Goal: Information Seeking & Learning: Understand process/instructions

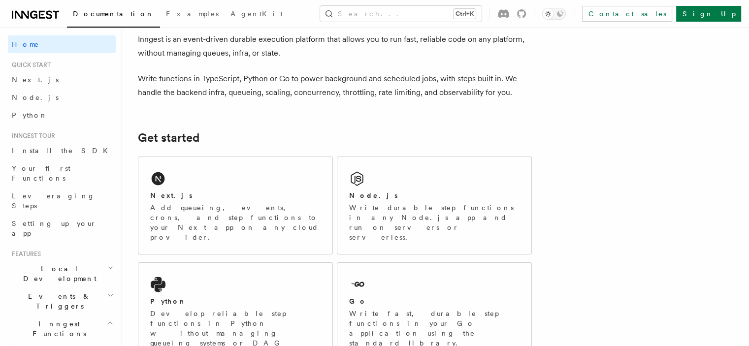
scroll to position [98, 0]
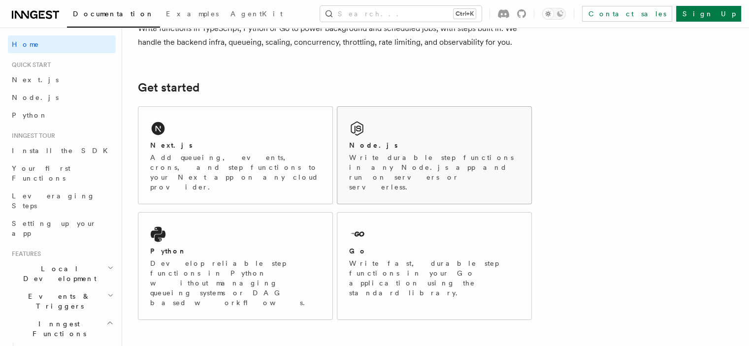
click at [408, 142] on div "Node.js" at bounding box center [434, 145] width 170 height 10
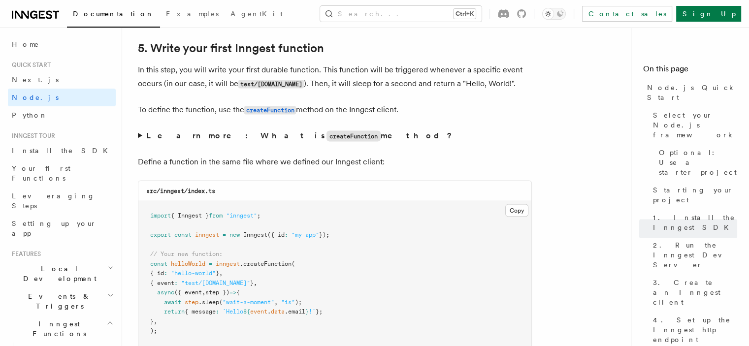
scroll to position [1822, 0]
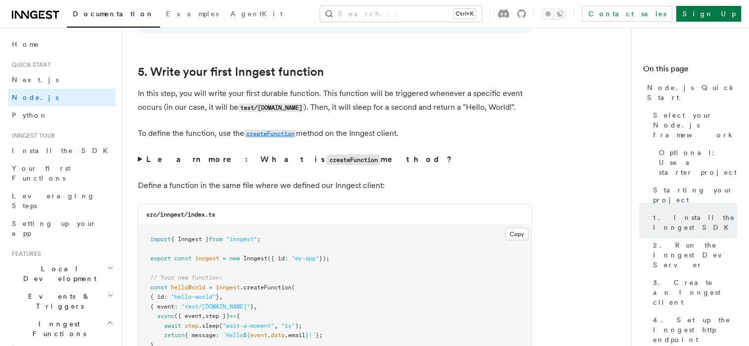
click at [265, 133] on code "createFunction" at bounding box center [270, 134] width 52 height 8
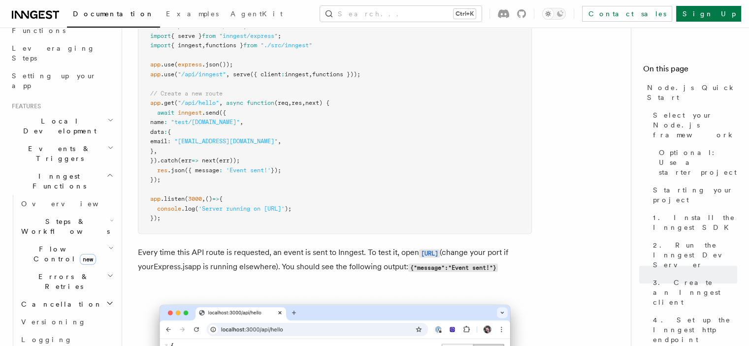
scroll to position [5299, 0]
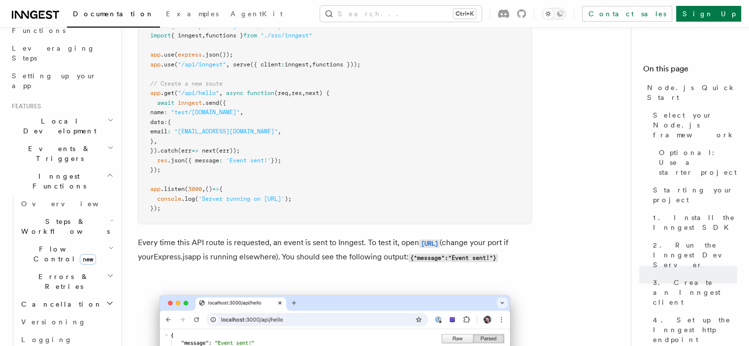
click at [55, 116] on span "Local Development" at bounding box center [57, 126] width 99 height 20
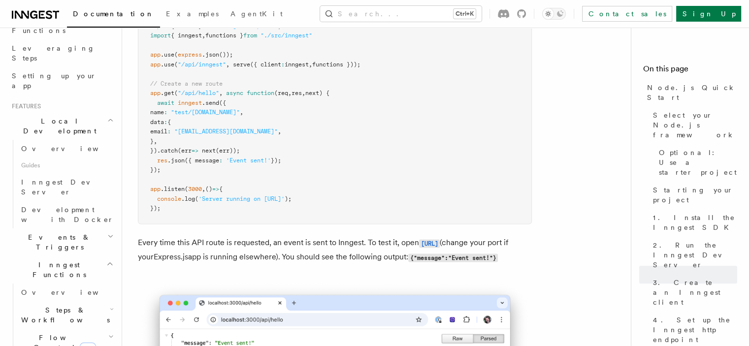
click at [55, 116] on span "Local Development" at bounding box center [57, 126] width 99 height 20
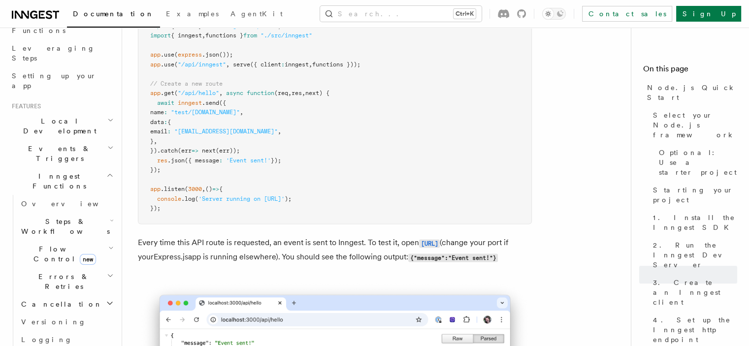
click at [56, 144] on span "Events & Triggers" at bounding box center [57, 154] width 99 height 20
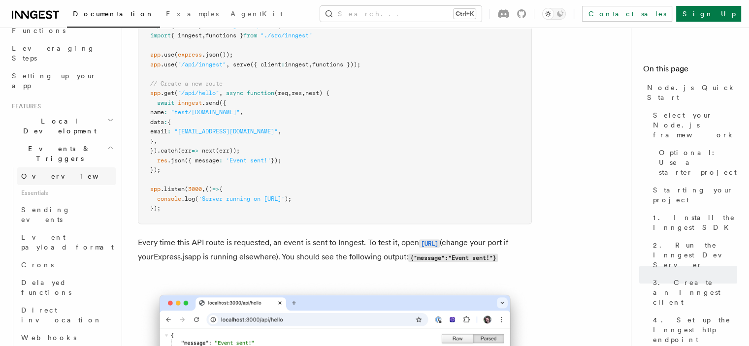
click at [53, 167] on link "Overview" at bounding box center [66, 176] width 98 height 18
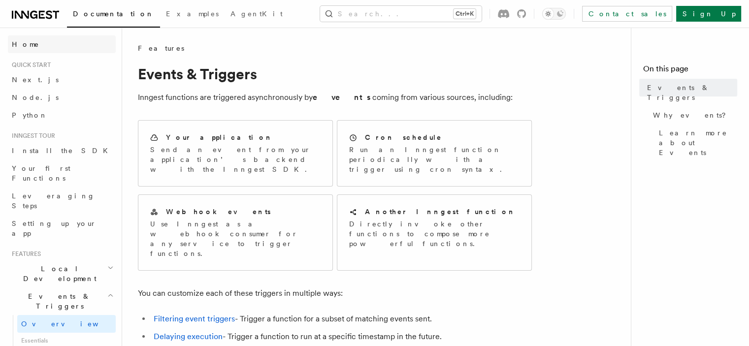
click at [47, 47] on link "Home" at bounding box center [62, 44] width 108 height 18
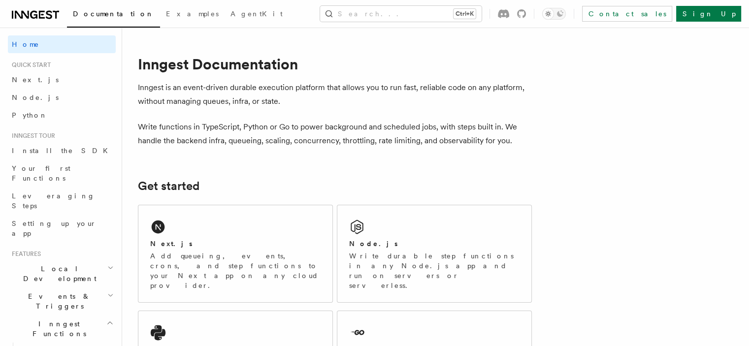
click at [260, 88] on p "Inngest is an event-driven durable execution platform that allows you to run fa…" at bounding box center [335, 95] width 394 height 28
drag, startPoint x: 260, startPoint y: 88, endPoint x: 331, endPoint y: 91, distance: 71.0
click at [331, 91] on p "Inngest is an event-driven durable execution platform that allows you to run fa…" at bounding box center [335, 95] width 394 height 28
click at [270, 89] on p "Inngest is an event-driven durable execution platform that allows you to run fa…" at bounding box center [335, 95] width 394 height 28
click at [261, 89] on p "Inngest is an event-driven durable execution platform that allows you to run fa…" at bounding box center [335, 95] width 394 height 28
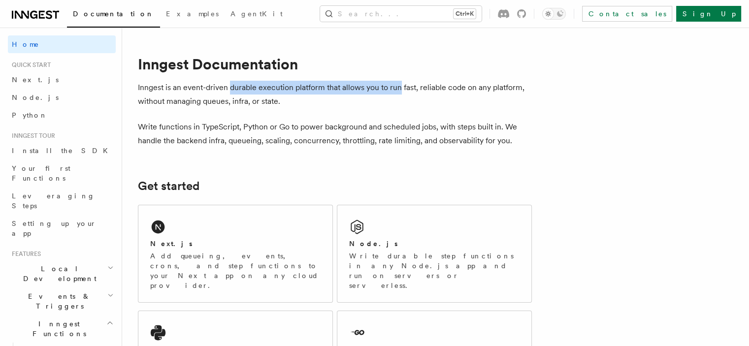
drag, startPoint x: 261, startPoint y: 89, endPoint x: 403, endPoint y: 88, distance: 142.3
click at [403, 88] on p "Inngest is an event-driven durable execution platform that allows you to run fa…" at bounding box center [335, 95] width 394 height 28
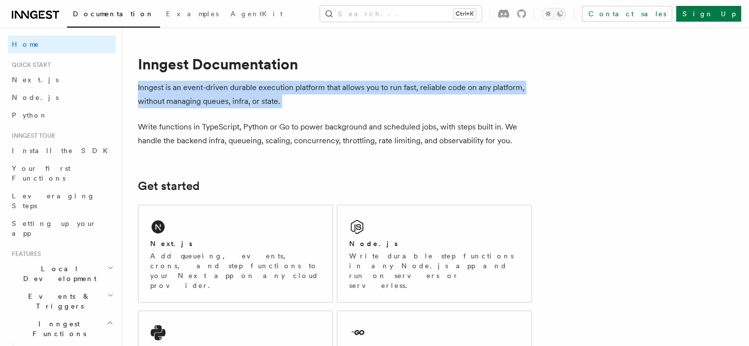
click at [403, 88] on p "Inngest is an event-driven durable execution platform that allows you to run fa…" at bounding box center [335, 95] width 394 height 28
click at [384, 87] on p "Inngest is an event-driven durable execution platform that allows you to run fa…" at bounding box center [335, 95] width 394 height 28
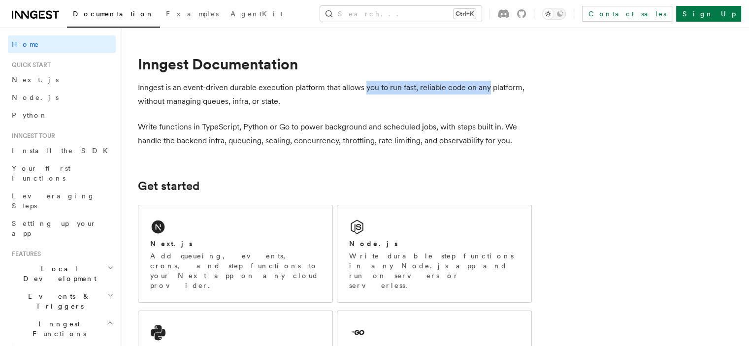
drag, startPoint x: 384, startPoint y: 87, endPoint x: 492, endPoint y: 86, distance: 108.8
click at [492, 86] on p "Inngest is an event-driven durable execution platform that allows you to run fa…" at bounding box center [335, 95] width 394 height 28
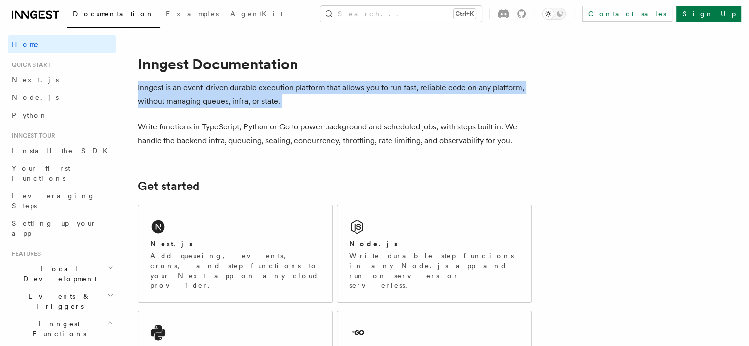
click at [492, 86] on p "Inngest is an event-driven durable execution platform that allows you to run fa…" at bounding box center [335, 95] width 394 height 28
click at [227, 100] on p "Inngest is an event-driven durable execution platform that allows you to run fa…" at bounding box center [335, 95] width 394 height 28
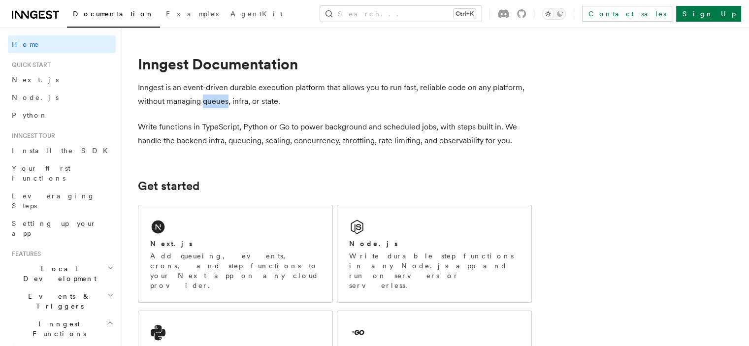
click at [227, 100] on p "Inngest is an event-driven durable execution platform that allows you to run fa…" at bounding box center [335, 95] width 394 height 28
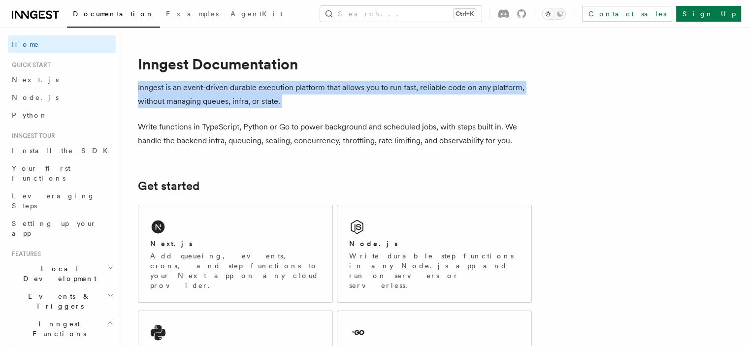
drag, startPoint x: 227, startPoint y: 100, endPoint x: 257, endPoint y: 100, distance: 30.0
click at [228, 100] on p "Inngest is an event-driven durable execution platform that allows you to run fa…" at bounding box center [335, 95] width 394 height 28
click at [258, 100] on p "Inngest is an event-driven durable execution platform that allows you to run fa…" at bounding box center [335, 95] width 394 height 28
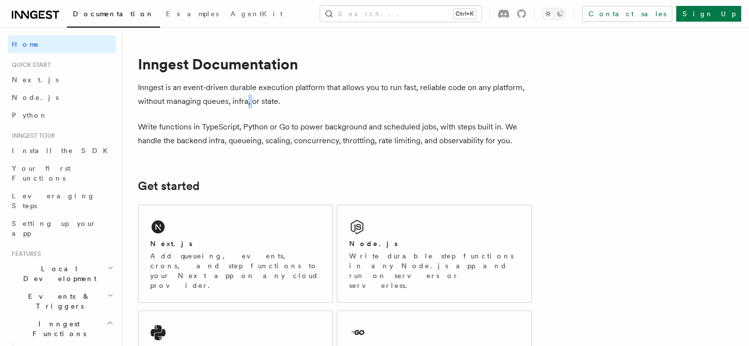
click at [258, 100] on p "Inngest is an event-driven durable execution platform that allows you to run fa…" at bounding box center [335, 95] width 394 height 28
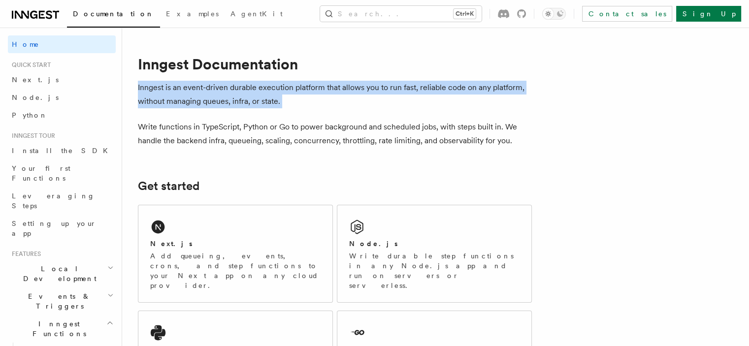
click at [258, 100] on p "Inngest is an event-driven durable execution platform that allows you to run fa…" at bounding box center [335, 95] width 394 height 28
click at [238, 101] on p "Inngest is an event-driven durable execution platform that allows you to run fa…" at bounding box center [335, 95] width 394 height 28
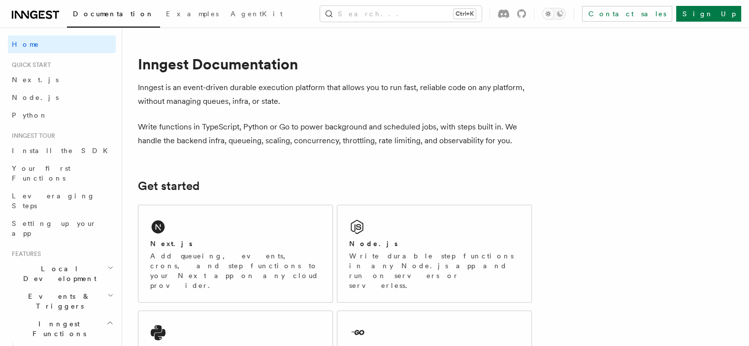
click at [160, 126] on p "Write functions in TypeScript, Python or Go to power background and scheduled j…" at bounding box center [335, 134] width 394 height 28
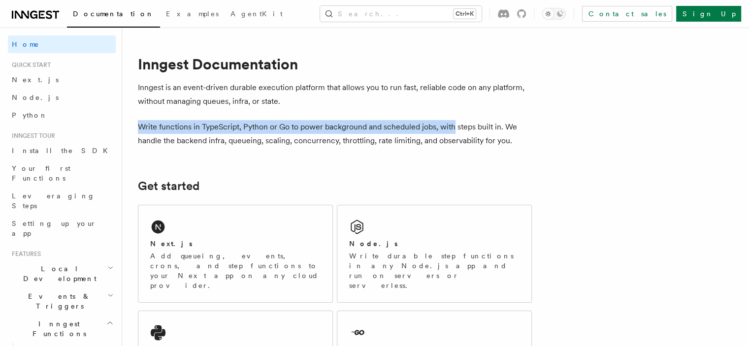
drag, startPoint x: 160, startPoint y: 126, endPoint x: 461, endPoint y: 130, distance: 301.9
click at [461, 130] on p "Write functions in TypeScript, Python or Go to power background and scheduled j…" at bounding box center [335, 134] width 394 height 28
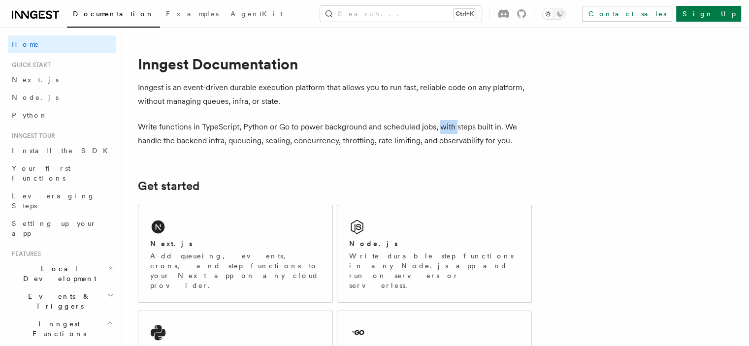
click at [461, 130] on p "Write functions in TypeScript, Python or Go to power background and scheduled j…" at bounding box center [335, 134] width 394 height 28
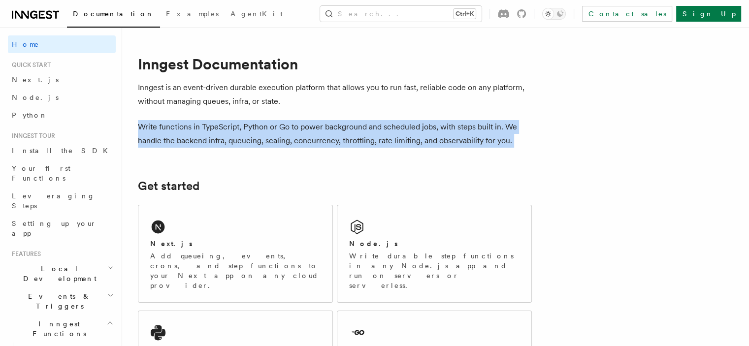
click at [461, 130] on p "Write functions in TypeScript, Python or Go to power background and scheduled j…" at bounding box center [335, 134] width 394 height 28
click at [366, 136] on p "Write functions in TypeScript, Python or Go to power background and scheduled j…" at bounding box center [335, 134] width 394 height 28
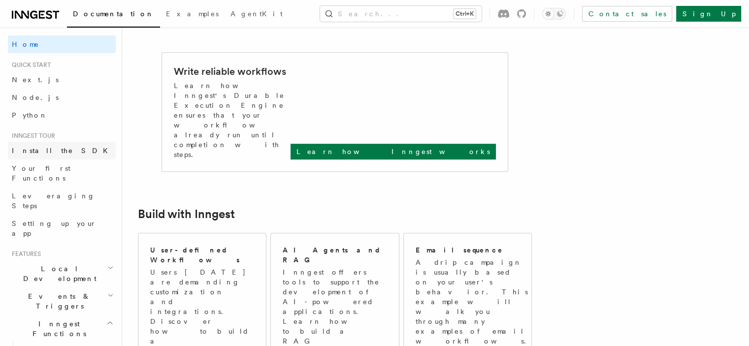
scroll to position [49, 0]
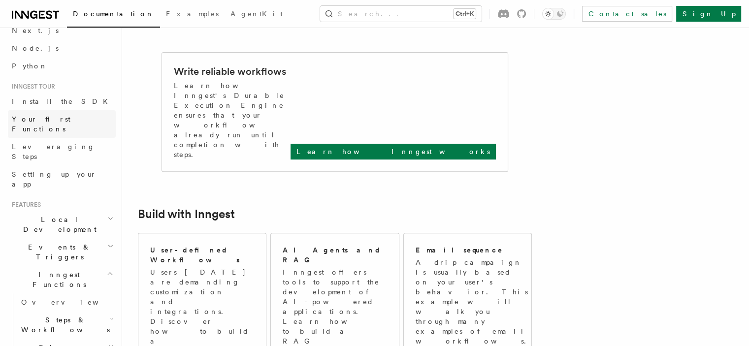
click at [67, 116] on span "Your first Functions" at bounding box center [41, 124] width 59 height 18
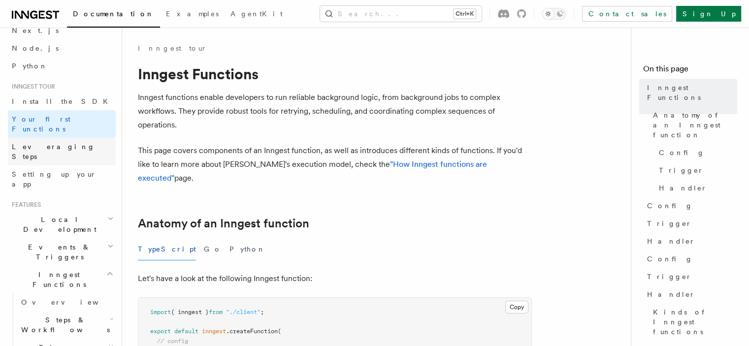
click at [61, 143] on span "Leveraging Steps" at bounding box center [53, 152] width 83 height 18
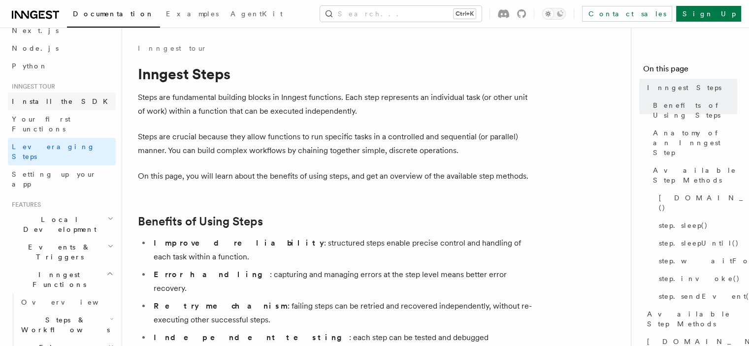
click at [65, 96] on link "Install the SDK" at bounding box center [62, 102] width 108 height 18
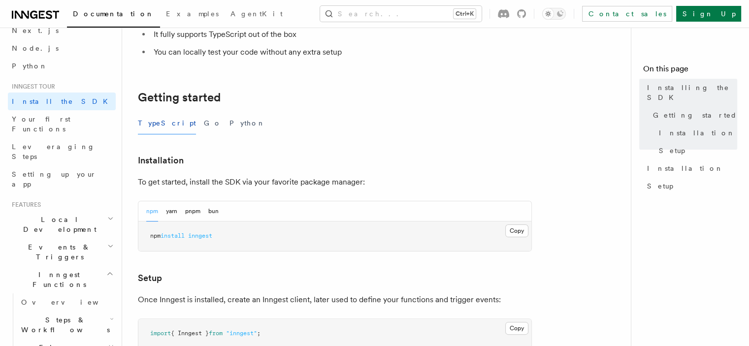
scroll to position [197, 0]
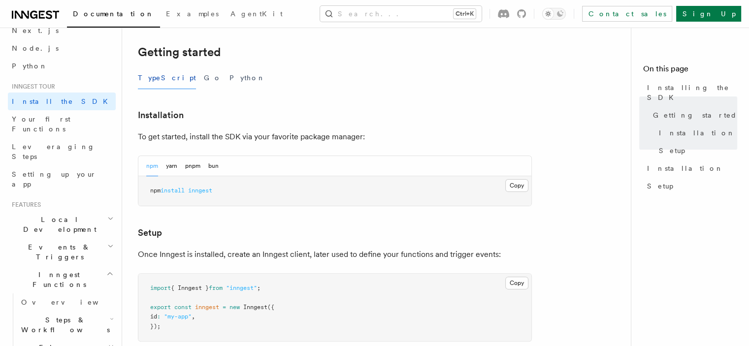
click at [205, 191] on span "inngest" at bounding box center [200, 190] width 24 height 7
click at [199, 189] on span "inngest" at bounding box center [200, 190] width 24 height 7
drag, startPoint x: 199, startPoint y: 189, endPoint x: 155, endPoint y: 190, distance: 44.3
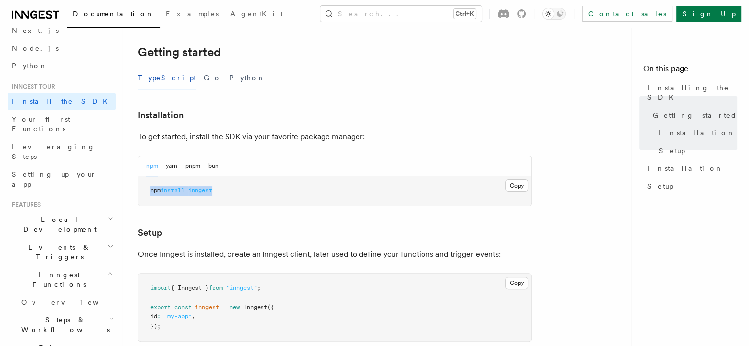
click at [155, 190] on span "npm install inngest" at bounding box center [181, 190] width 62 height 7
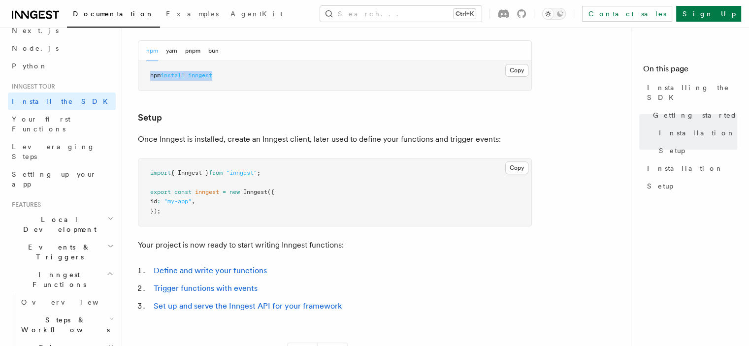
scroll to position [295, 0]
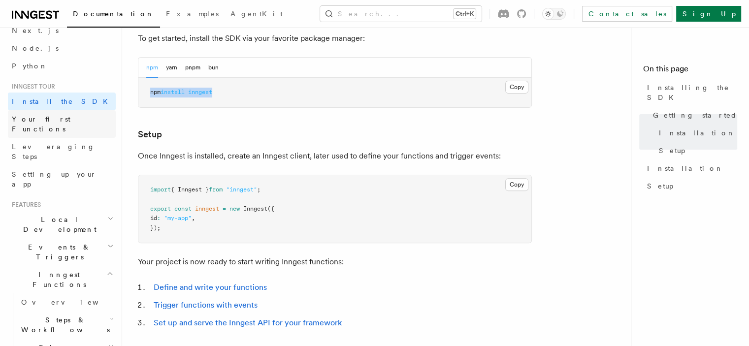
click at [76, 124] on link "Your first Functions" at bounding box center [62, 124] width 108 height 28
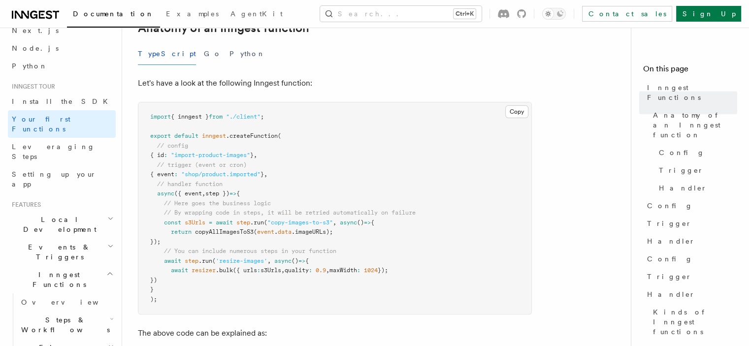
scroll to position [197, 0]
click at [17, 138] on link "Leveraging Steps" at bounding box center [62, 152] width 108 height 28
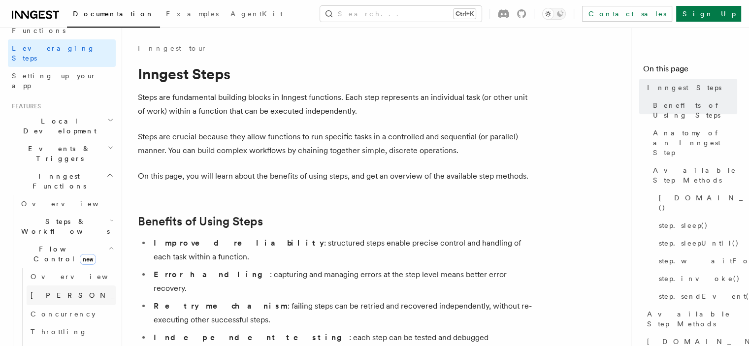
click at [63, 286] on link "[PERSON_NAME] new" at bounding box center [71, 296] width 89 height 20
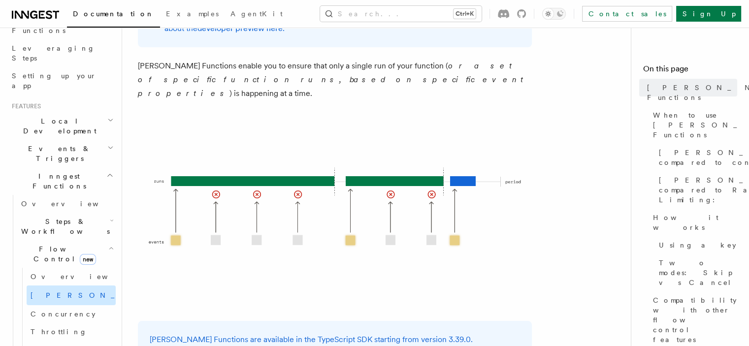
scroll to position [98, 0]
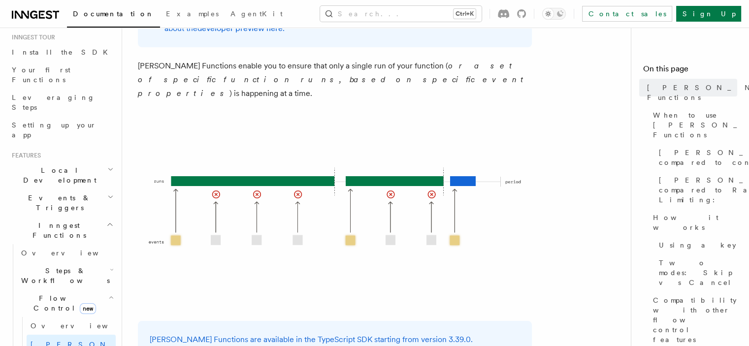
click at [51, 165] on span "Local Development" at bounding box center [57, 175] width 99 height 20
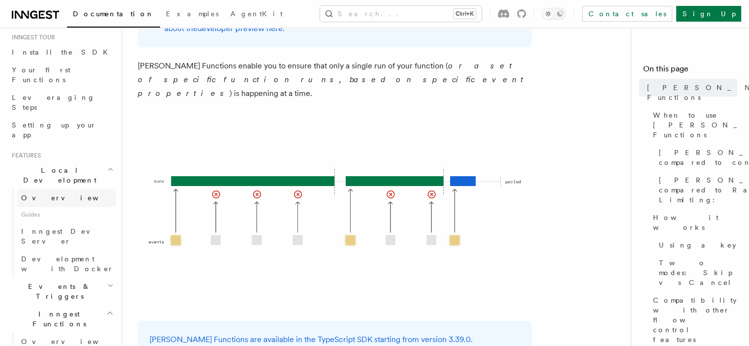
click at [47, 193] on span "Overview" at bounding box center [71, 198] width 101 height 10
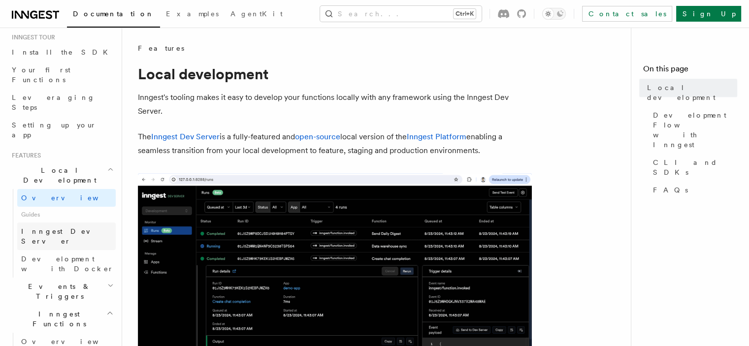
click at [55, 228] on span "Inngest Dev Server" at bounding box center [63, 237] width 84 height 18
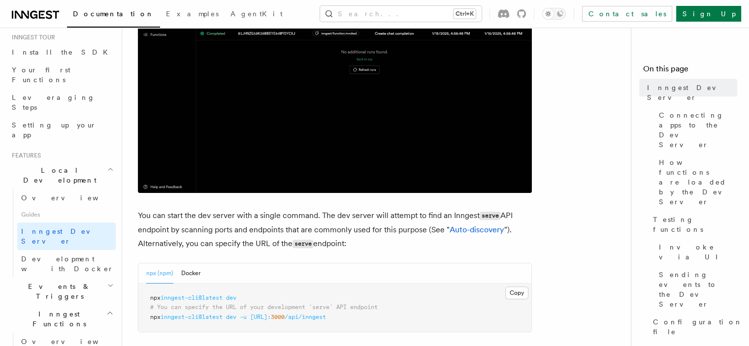
scroll to position [345, 0]
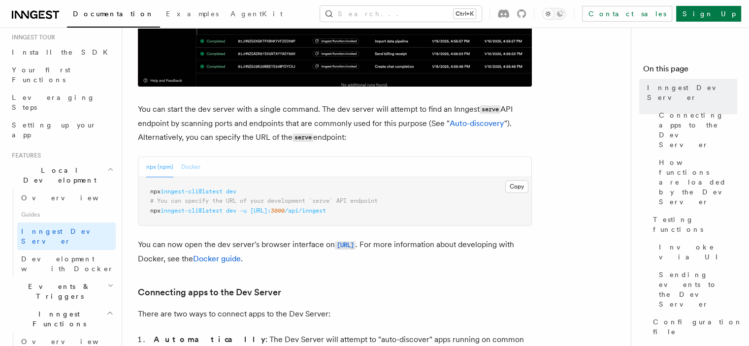
click at [190, 168] on button "Docker" at bounding box center [190, 167] width 19 height 20
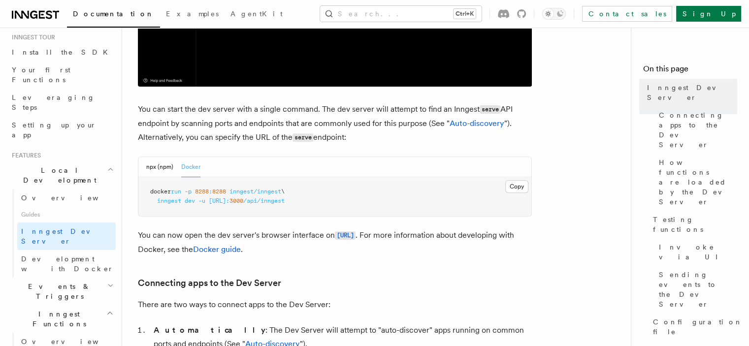
click at [165, 192] on span "docker" at bounding box center [160, 191] width 21 height 7
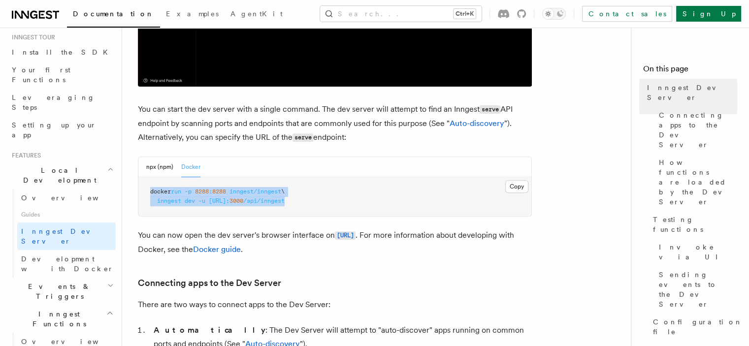
drag, startPoint x: 165, startPoint y: 192, endPoint x: 347, endPoint y: 202, distance: 181.5
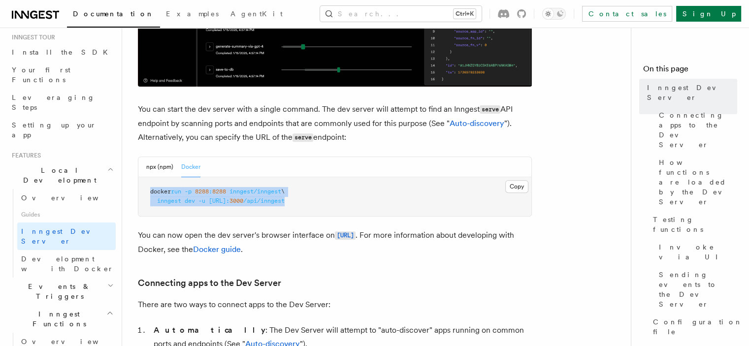
click at [285, 202] on code "docker run -p 8288 : 8288 inngest/inngest \ inngest dev -u [URL]: 3000 /api/inn…" at bounding box center [217, 196] width 134 height 17
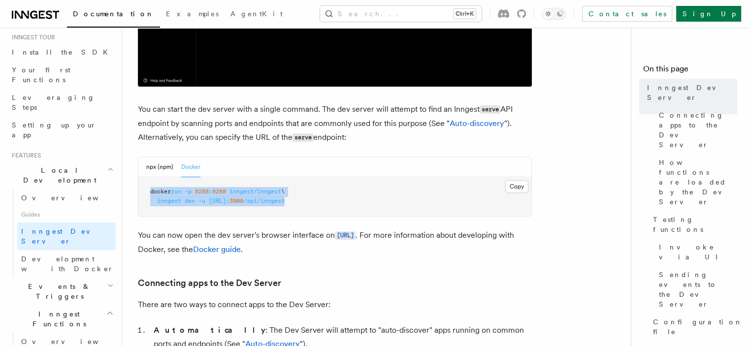
click at [285, 202] on span "/api/inngest" at bounding box center [263, 200] width 41 height 7
drag, startPoint x: 347, startPoint y: 202, endPoint x: 174, endPoint y: 193, distance: 172.6
click at [174, 193] on code "docker run -p 8288 : 8288 inngest/inngest \ inngest dev -u [URL]: 3000 /api/inn…" at bounding box center [217, 196] width 134 height 17
click at [171, 193] on span "docker" at bounding box center [160, 191] width 21 height 7
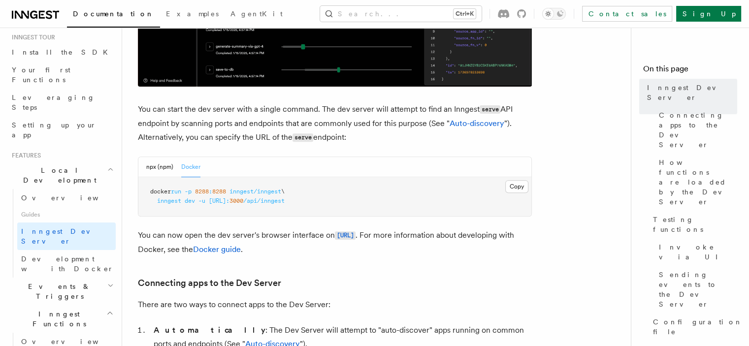
click at [163, 189] on span "docker" at bounding box center [160, 191] width 21 height 7
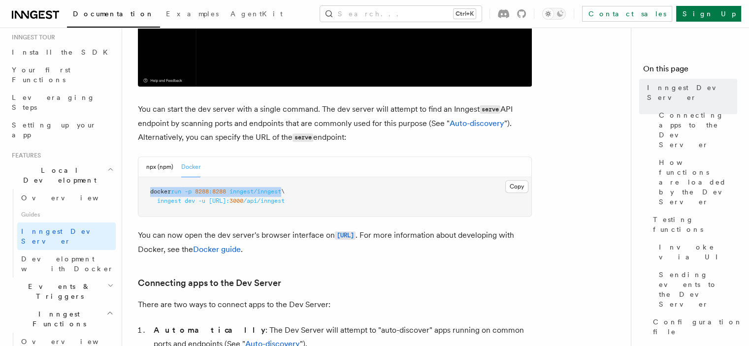
drag, startPoint x: 163, startPoint y: 189, endPoint x: 274, endPoint y: 190, distance: 110.8
click at [274, 190] on span "docker run -p 8288 : 8288 inngest/inngest \" at bounding box center [217, 191] width 134 height 7
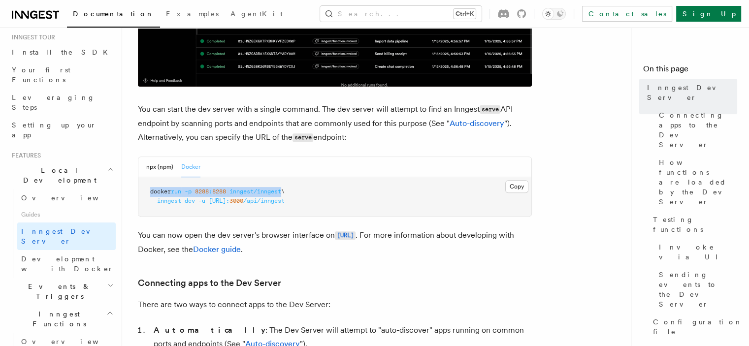
copy span "docker run -p 8288 : 8288 inngest/inngest"
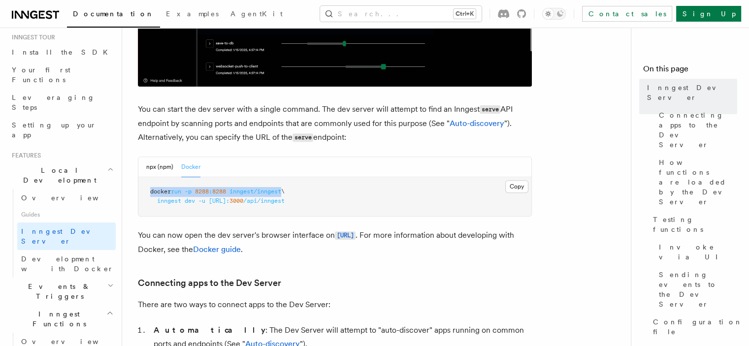
click at [158, 192] on span "docker" at bounding box center [160, 191] width 21 height 7
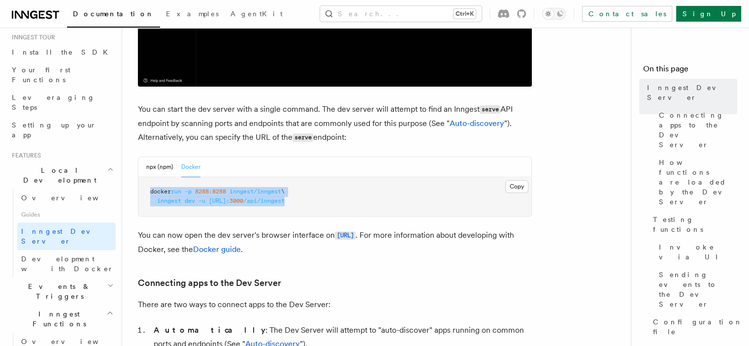
drag, startPoint x: 158, startPoint y: 192, endPoint x: 345, endPoint y: 198, distance: 187.2
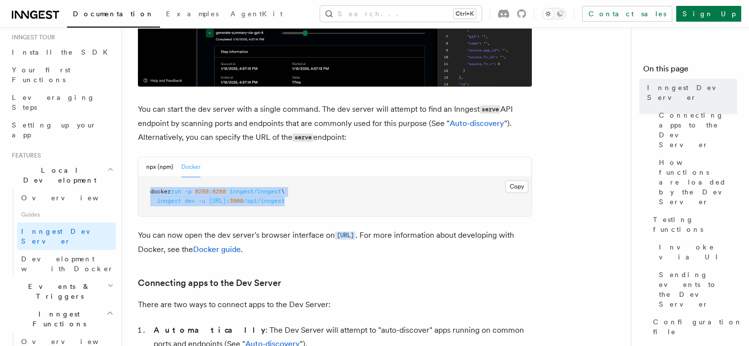
click at [285, 198] on code "docker run -p 8288 : 8288 inngest/inngest \ inngest dev -u [URL]: 3000 /api/inn…" at bounding box center [217, 196] width 134 height 17
